Goal: Information Seeking & Learning: Learn about a topic

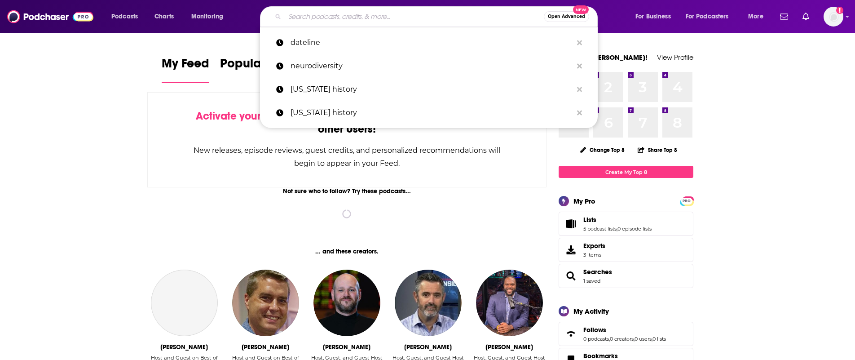
click at [350, 13] on input "Search podcasts, credits, & more..." at bounding box center [414, 16] width 259 height 14
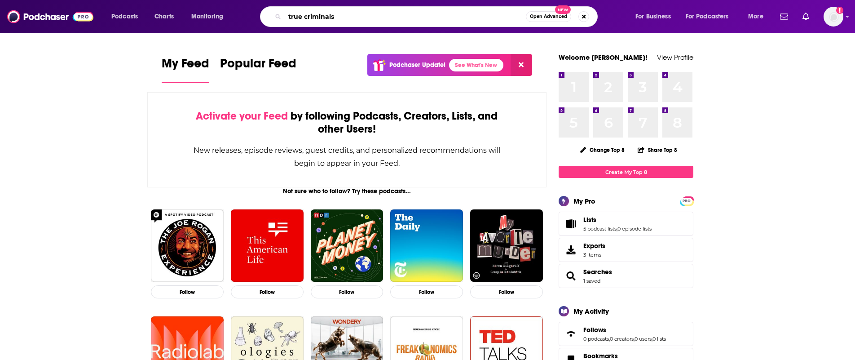
type input "true criminals"
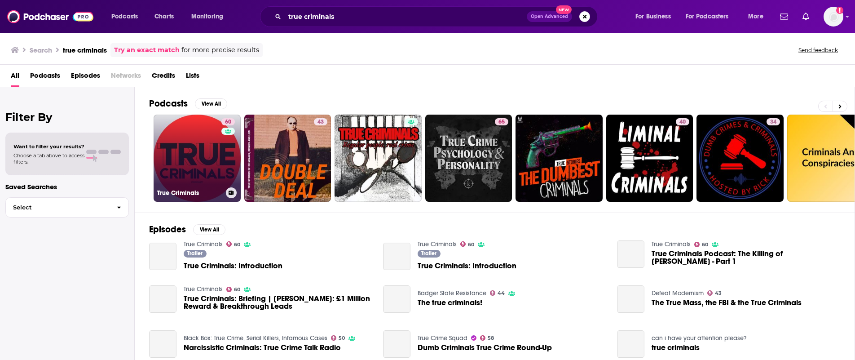
click at [214, 164] on link "60 True Criminals" at bounding box center [197, 158] width 87 height 87
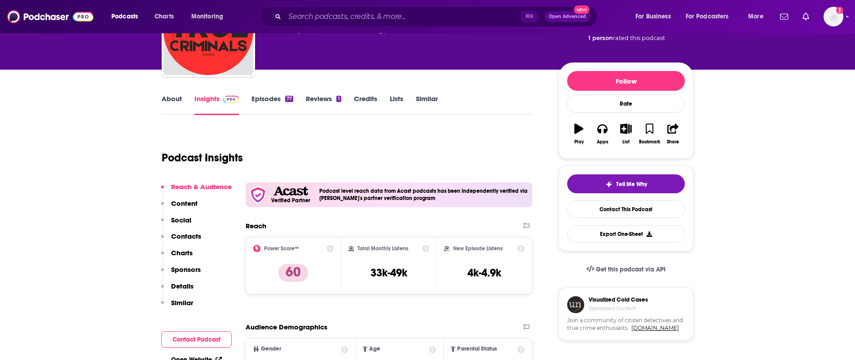
scroll to position [81, 0]
